Goal: Task Accomplishment & Management: Manage account settings

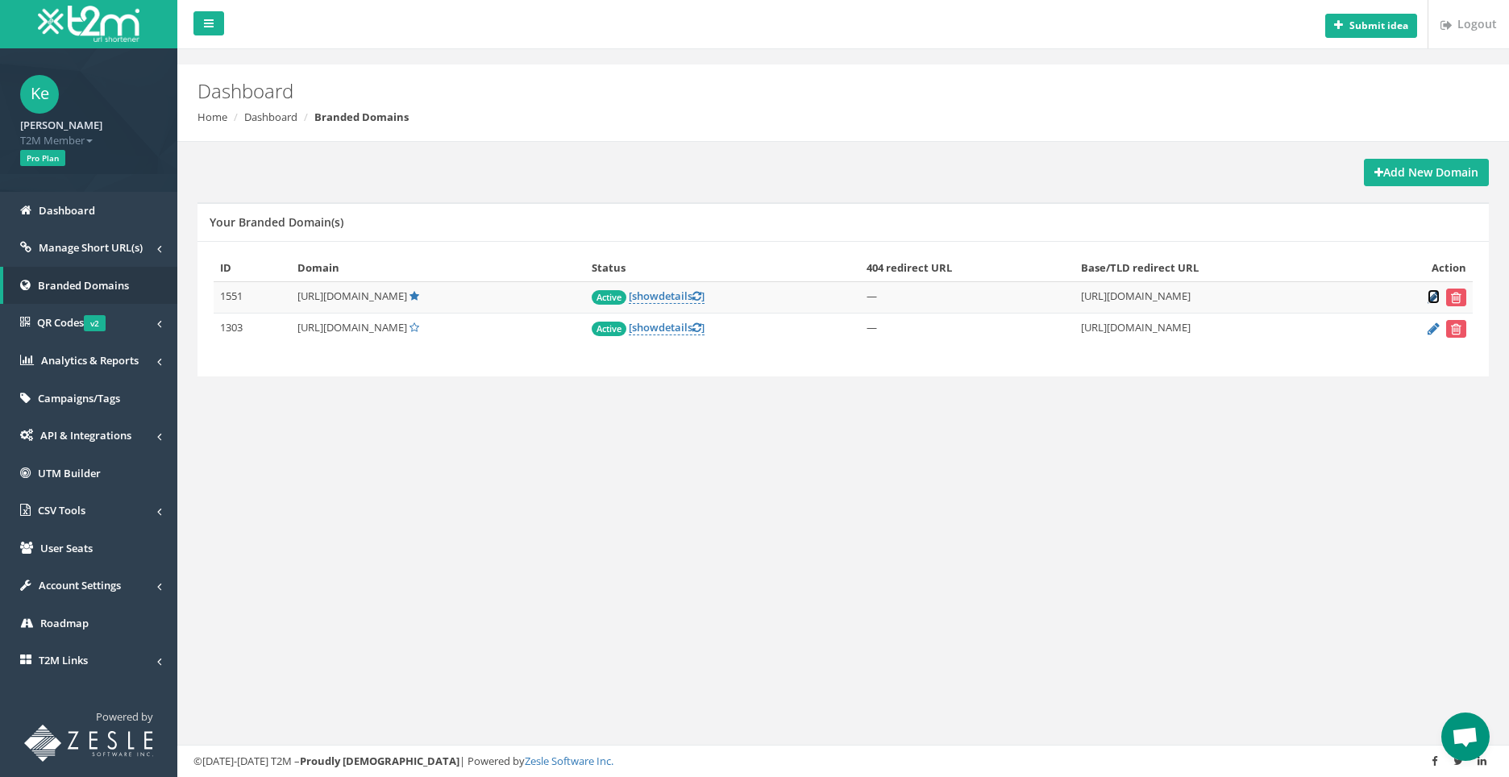
click at [1434, 297] on icon at bounding box center [1433, 297] width 12 height 10
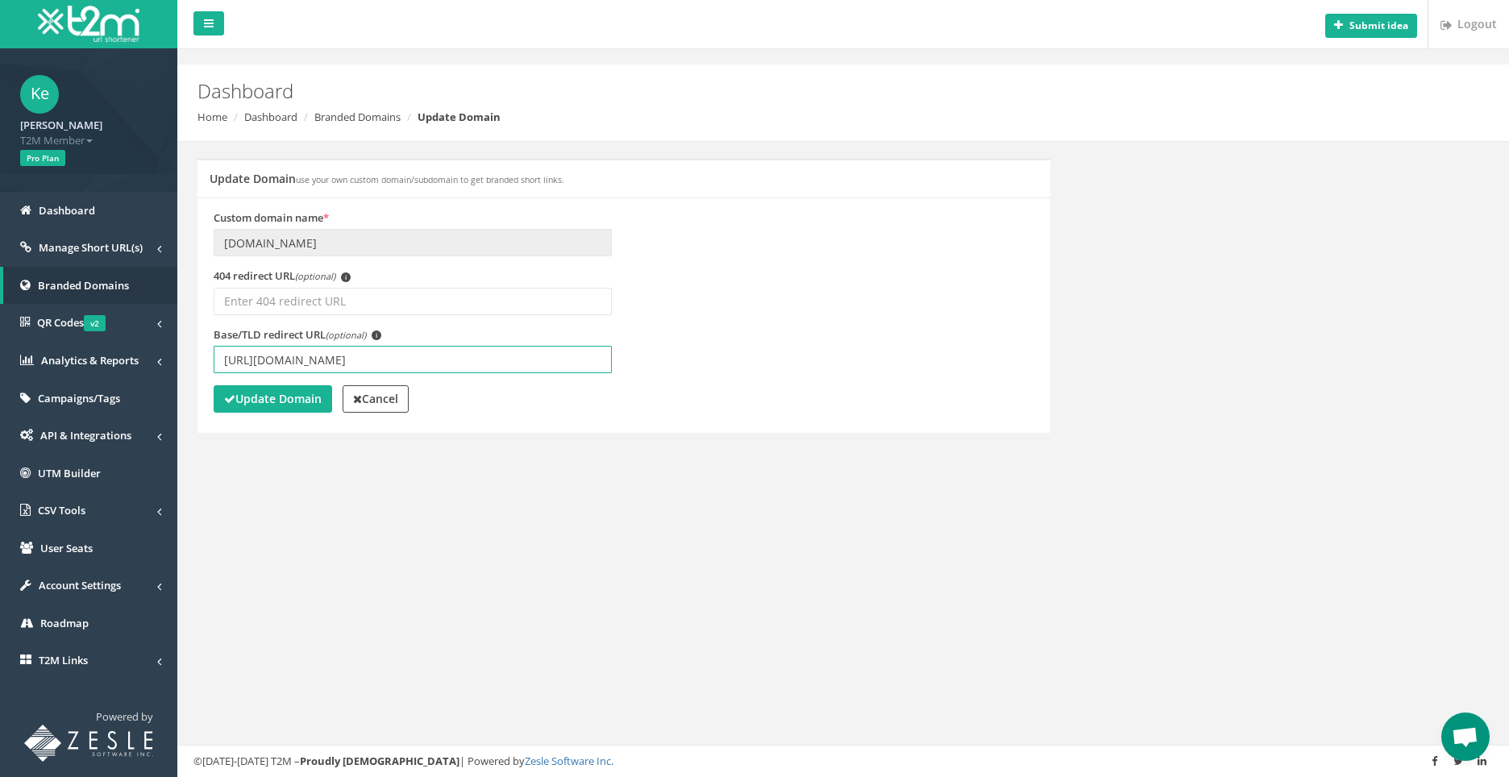
click at [362, 360] on input "[URL][DOMAIN_NAME]" at bounding box center [413, 359] width 398 height 27
type input "[URL][DOMAIN_NAME]"
click at [265, 404] on strong "Update Domain" at bounding box center [273, 398] width 98 height 15
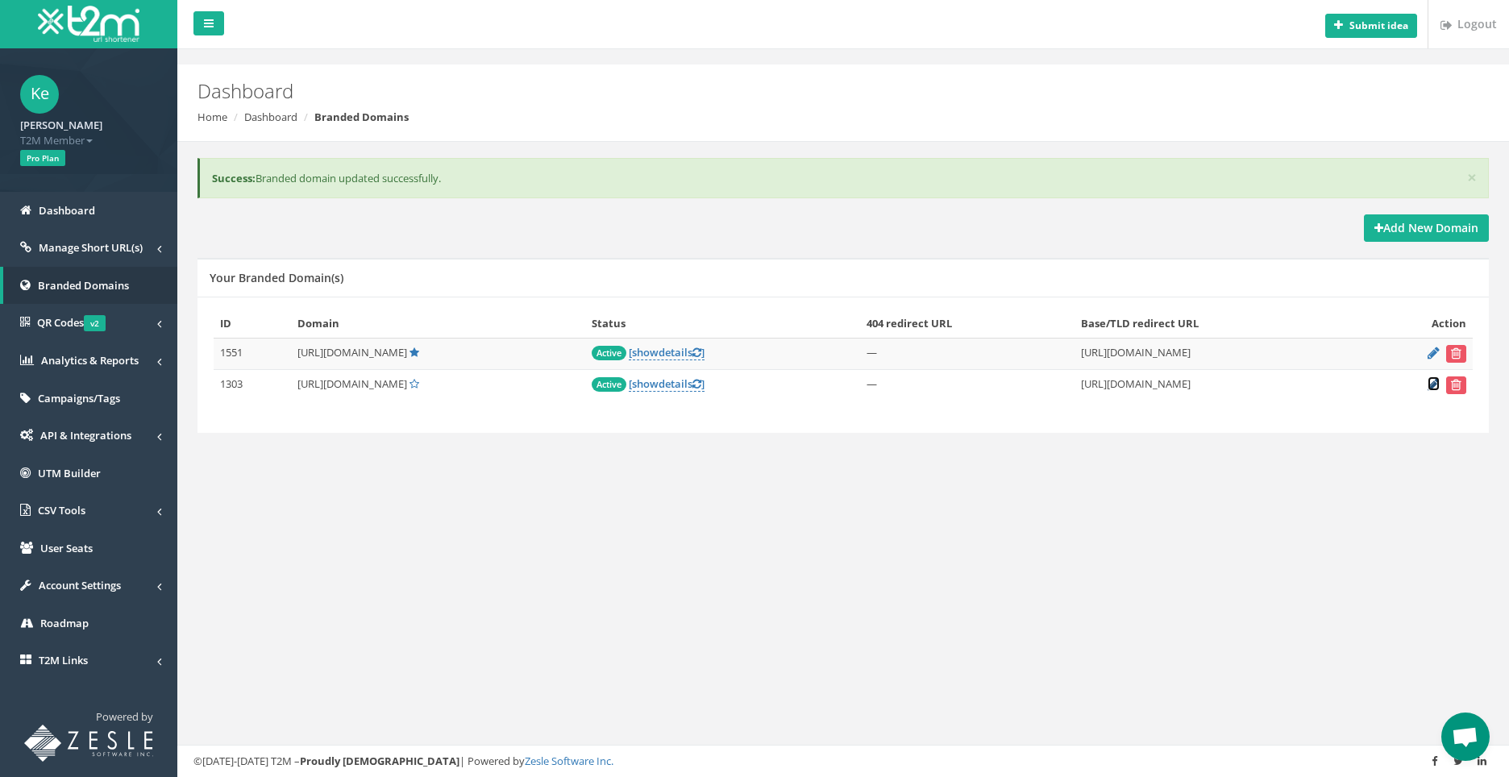
click at [1430, 384] on icon at bounding box center [1433, 384] width 12 height 10
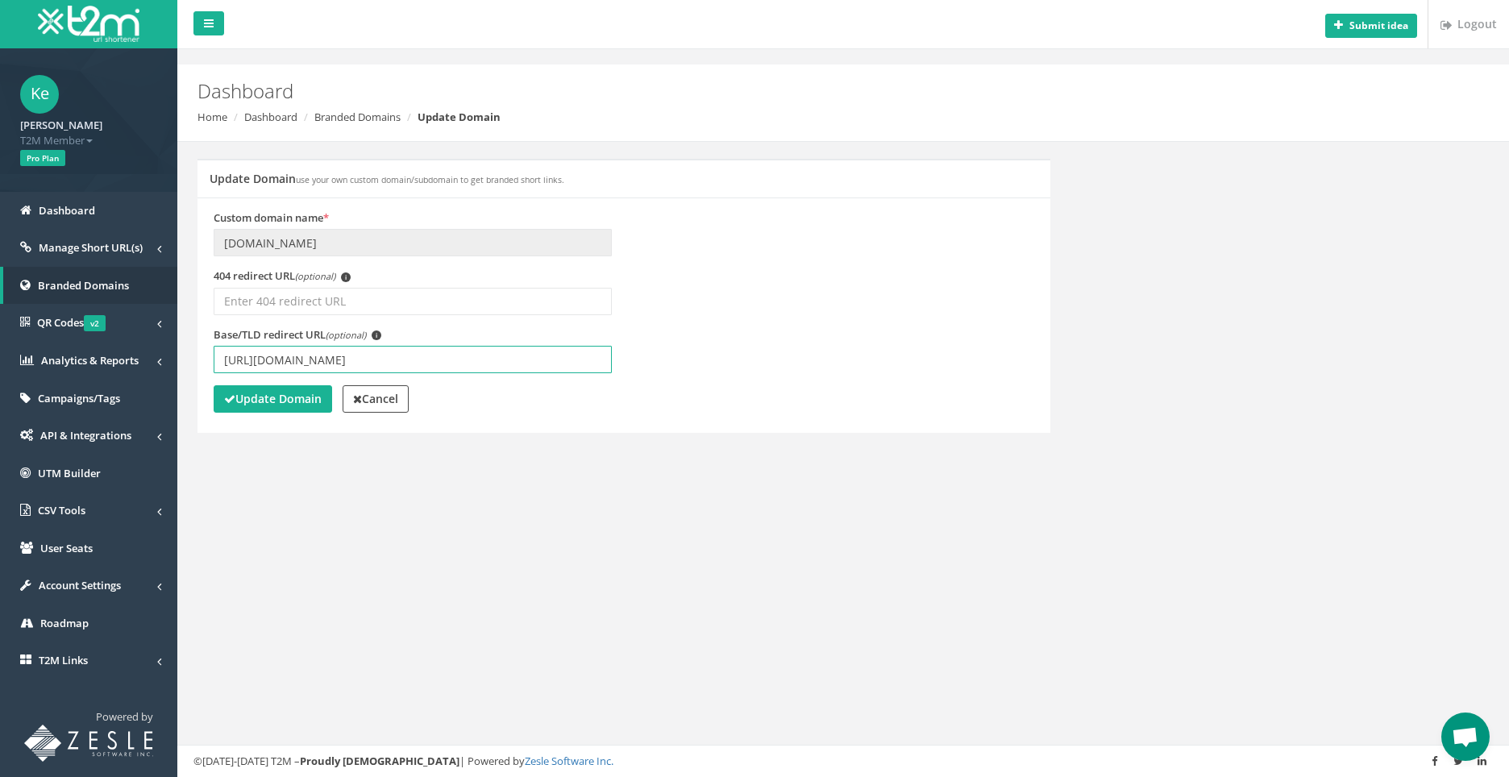
click at [358, 360] on input "[URL][DOMAIN_NAME]" at bounding box center [413, 359] width 398 height 27
type input "[URL][DOMAIN_NAME]"
click at [267, 392] on strong "Update Domain" at bounding box center [273, 398] width 98 height 15
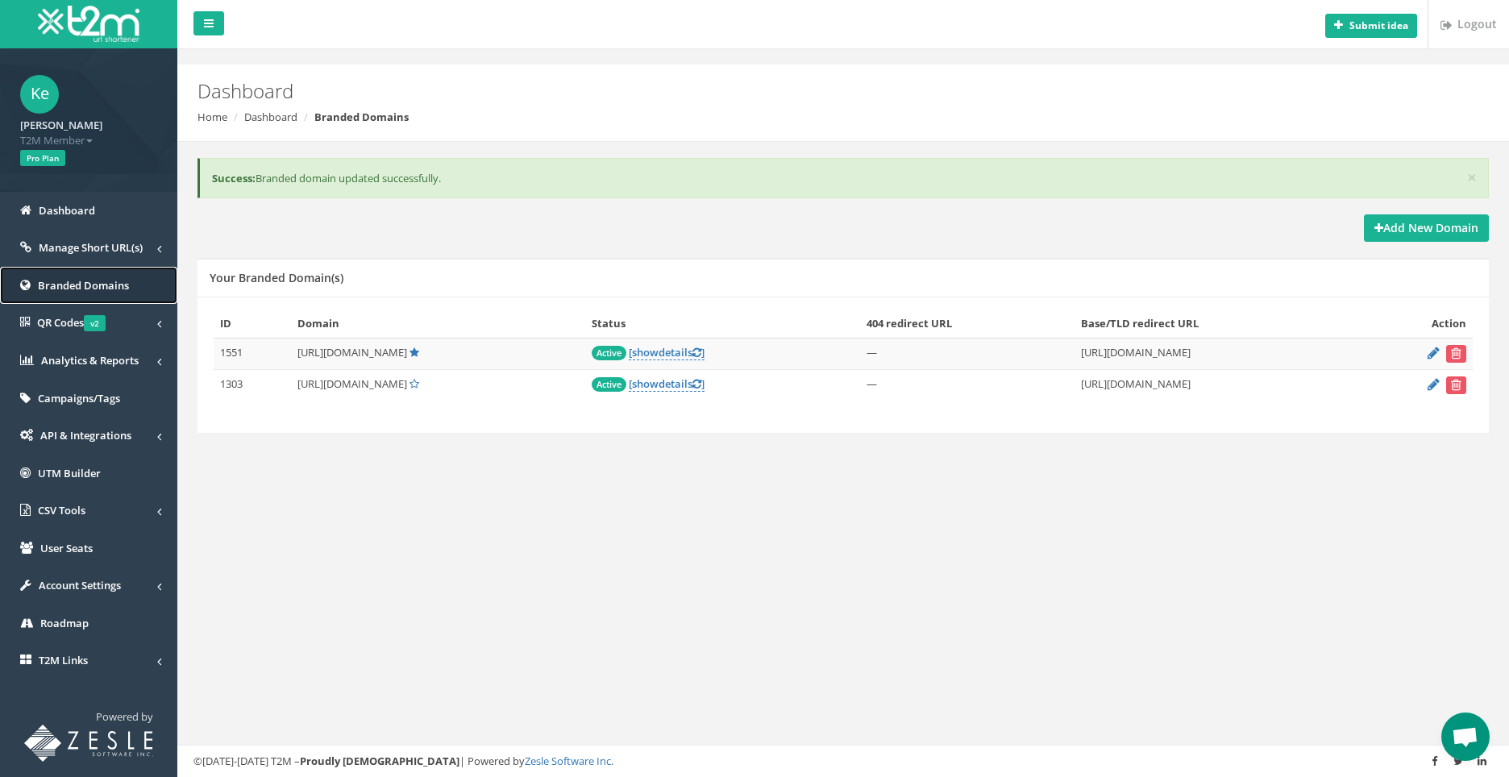
click at [57, 280] on span "Branded Domains" at bounding box center [83, 285] width 91 height 15
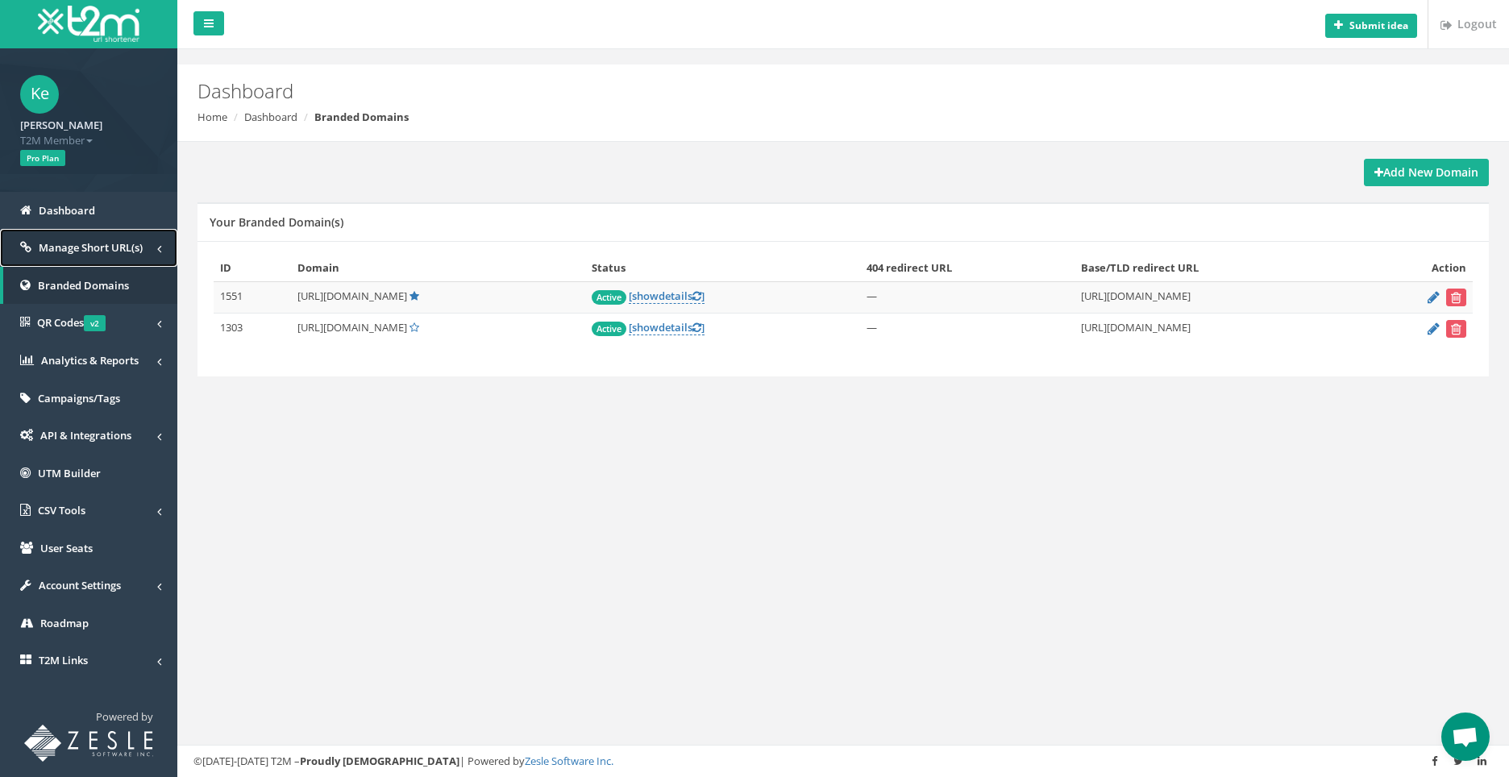
click at [64, 243] on span "Manage Short URL(s)" at bounding box center [91, 247] width 104 height 15
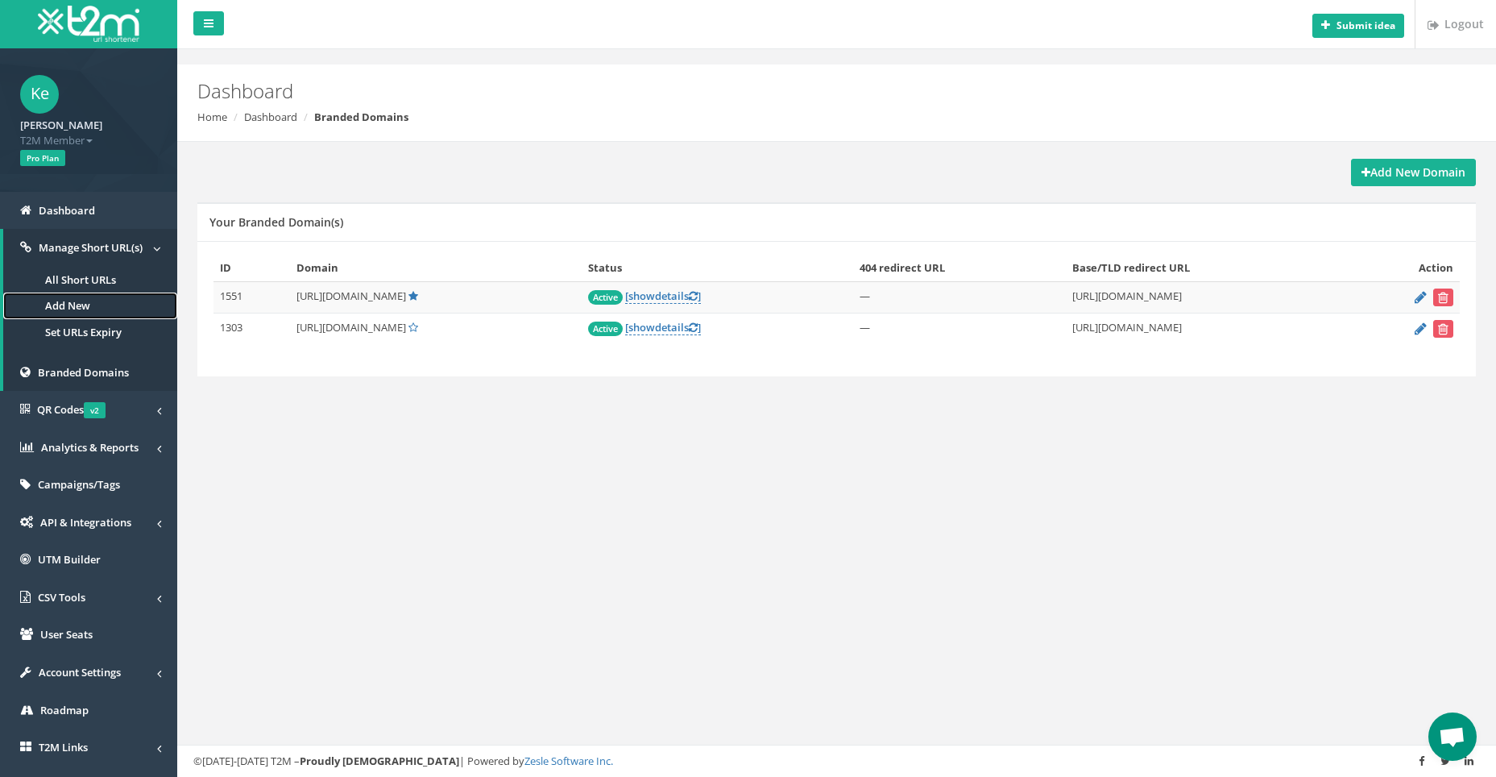
click at [78, 306] on link "Add New" at bounding box center [90, 306] width 174 height 27
